Goal: Go to known website: Go to known website

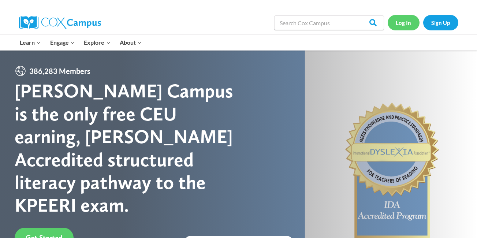
click at [405, 23] on link "Log In" at bounding box center [404, 22] width 32 height 15
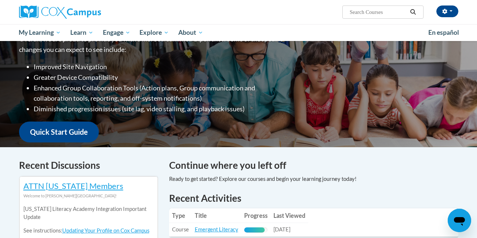
scroll to position [220, 0]
